Goal: Answer question/provide support

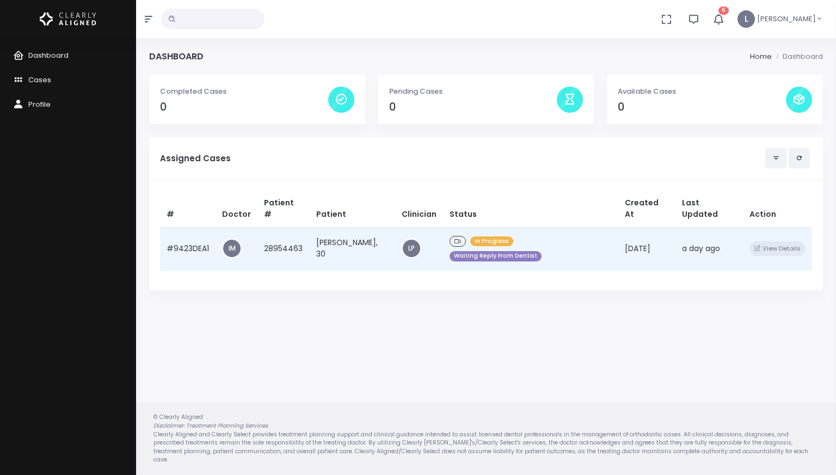
click at [338, 232] on td "[PERSON_NAME], 30" at bounding box center [352, 248] width 85 height 44
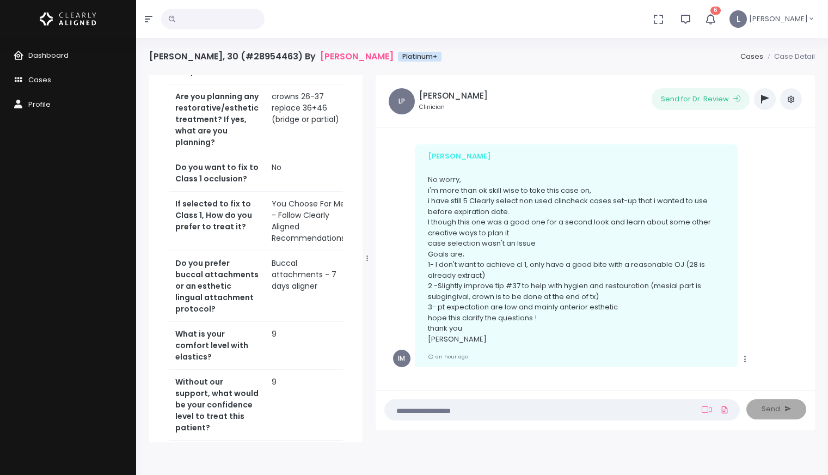
scroll to position [646, 0]
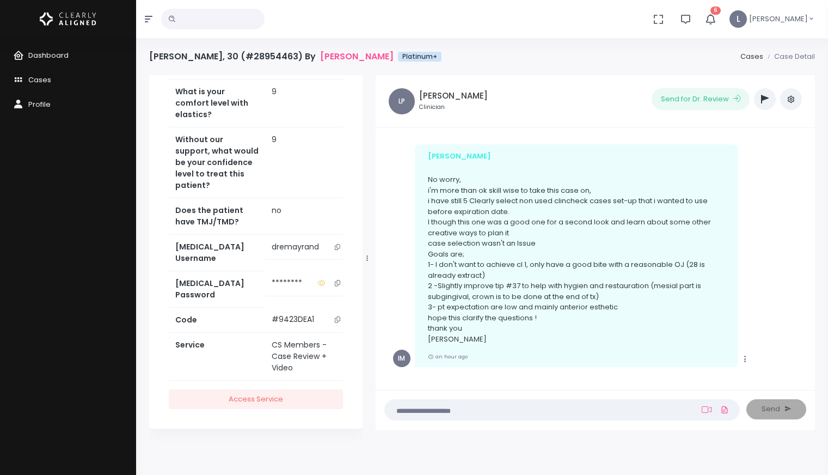
click at [335, 250] on icon "scrollable content" at bounding box center [337, 247] width 5 height 6
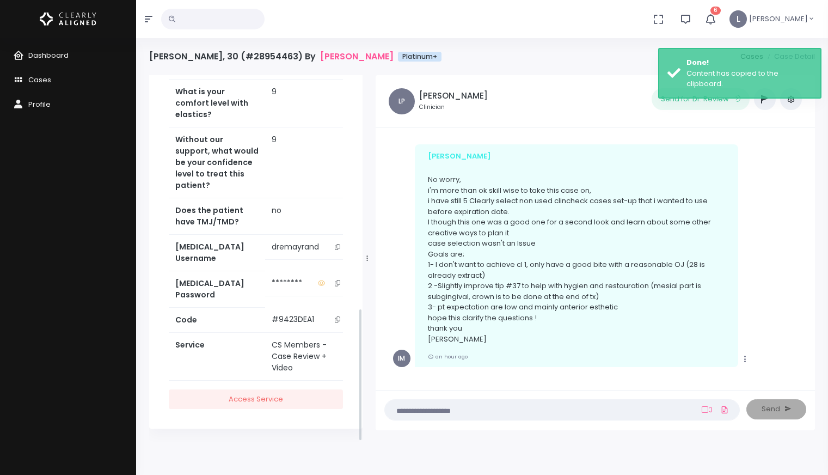
scroll to position [644, 0]
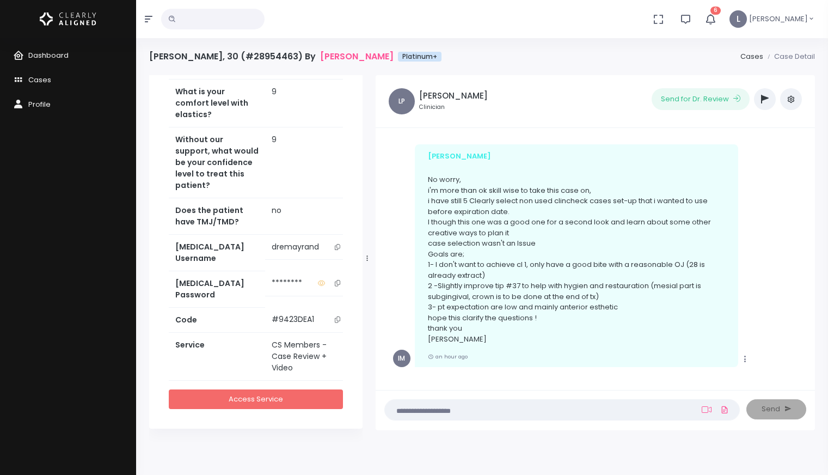
click at [279, 400] on link "Access Service" at bounding box center [256, 399] width 174 height 20
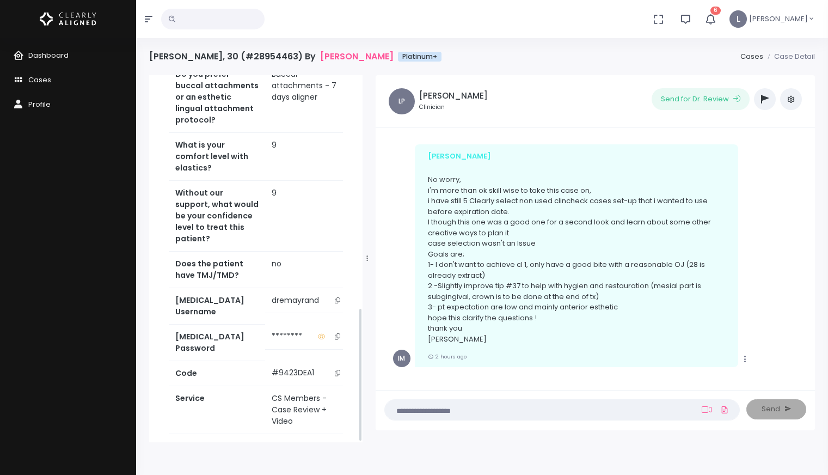
scroll to position [638, 0]
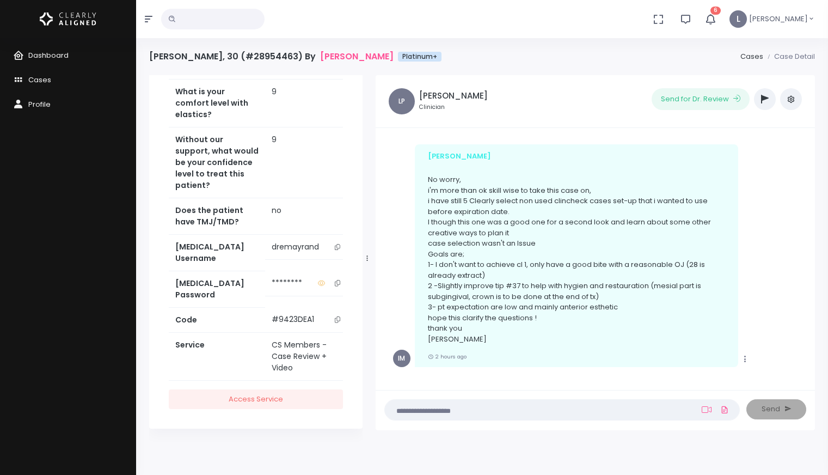
click at [335, 250] on icon "scrollable content" at bounding box center [337, 247] width 5 height 6
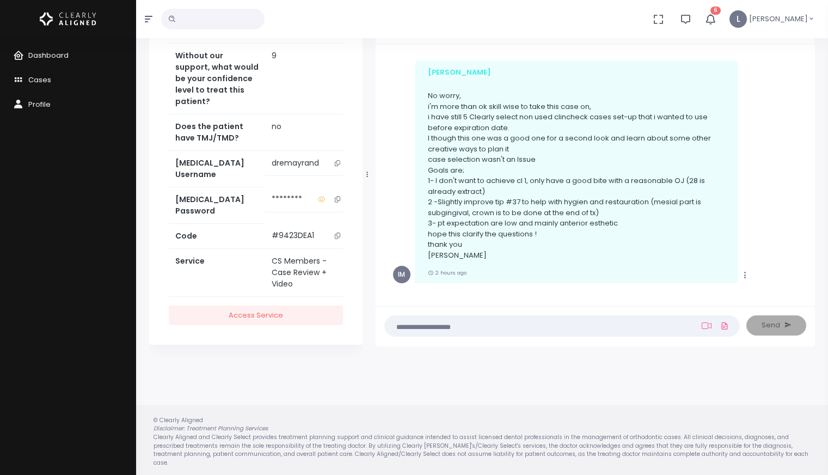
scroll to position [87, 0]
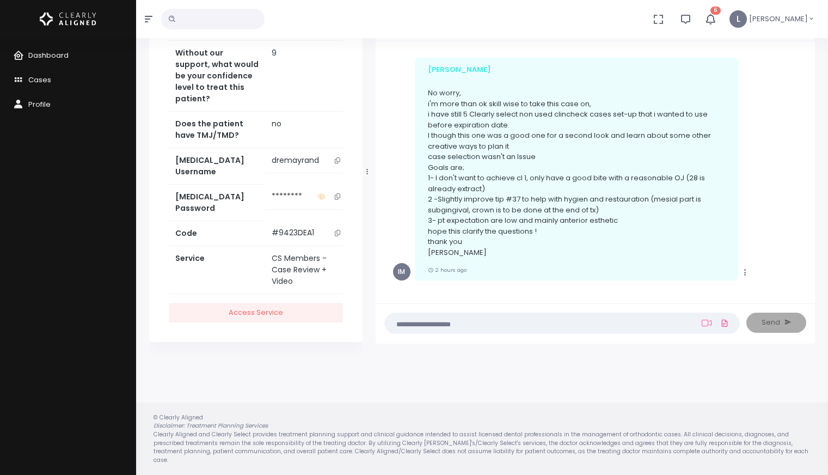
click at [451, 324] on textarea at bounding box center [540, 323] width 299 height 12
click at [703, 323] on icon at bounding box center [707, 322] width 10 height 9
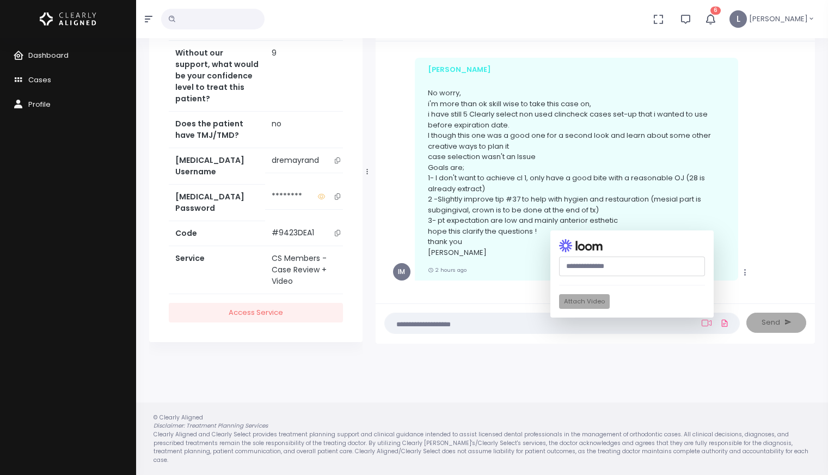
paste input "**********"
type input "**********"
click at [584, 305] on button "Attach Video" at bounding box center [584, 301] width 51 height 15
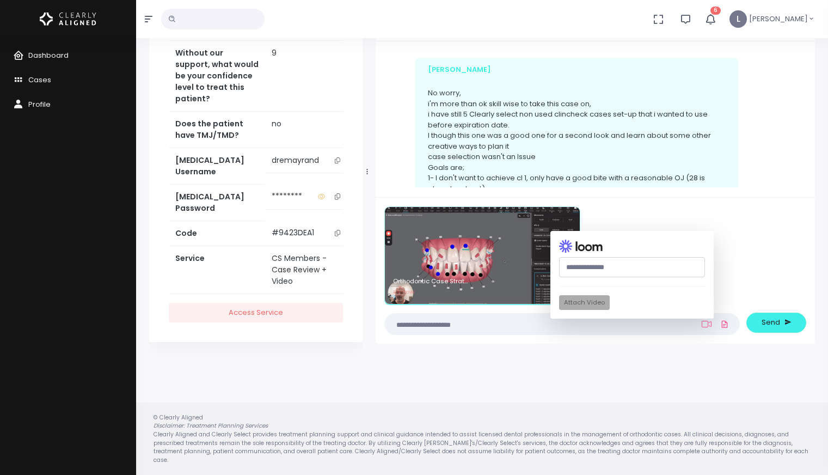
click at [409, 325] on textarea at bounding box center [540, 324] width 299 height 12
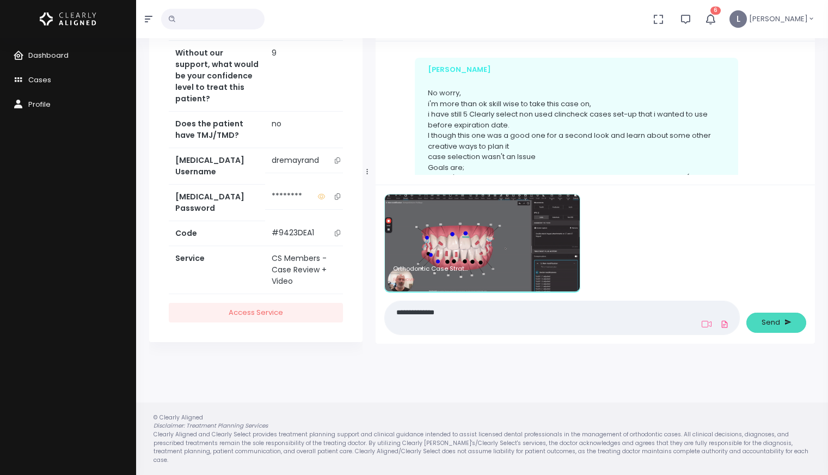
type textarea "**********"
click at [760, 326] on button "Send" at bounding box center [776, 323] width 60 height 20
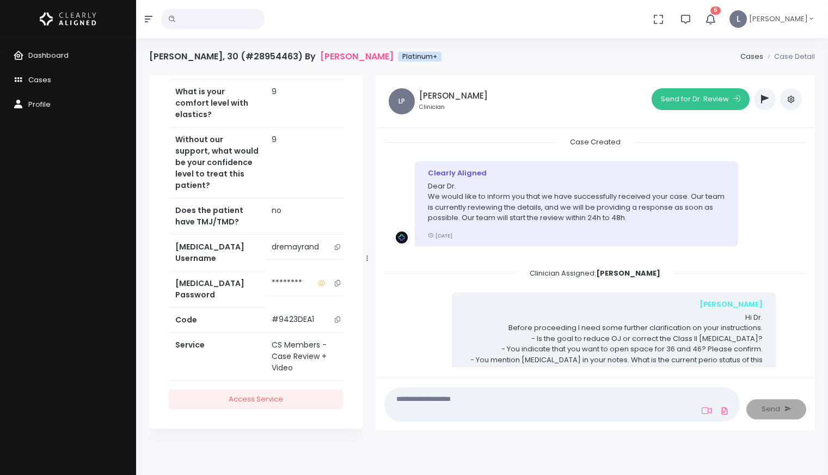
click at [676, 102] on button "Send for Dr. Review" at bounding box center [701, 99] width 98 height 22
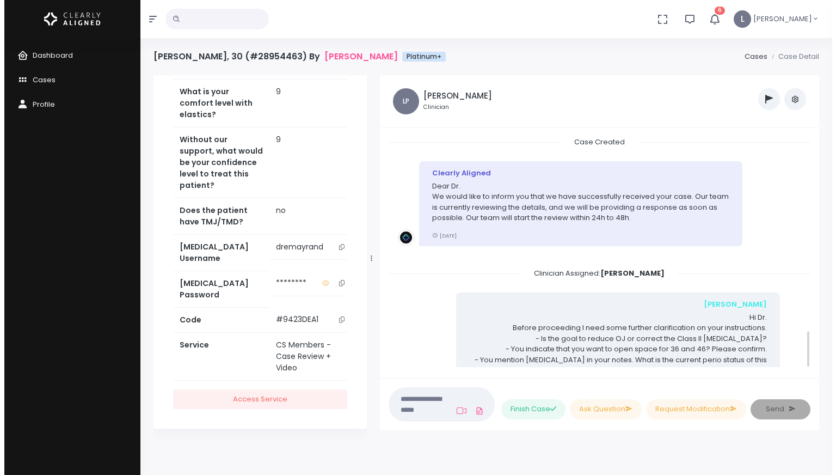
scroll to position [1174, 0]
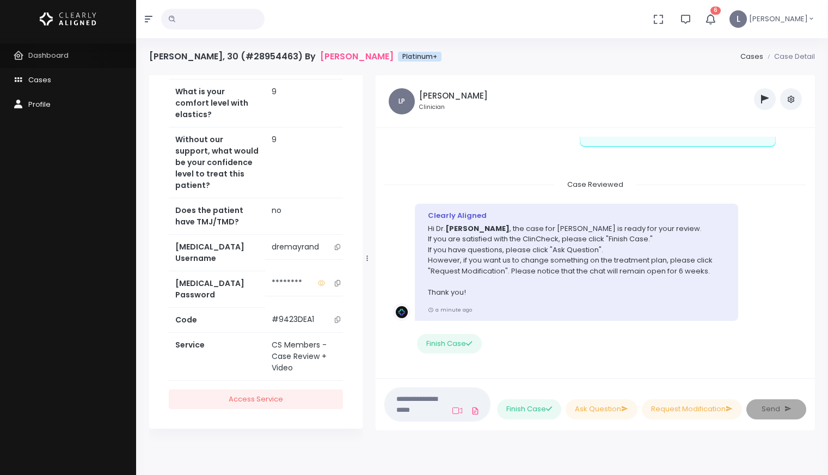
click at [63, 56] on span "Dashboard" at bounding box center [48, 55] width 40 height 10
